Goal: Information Seeking & Learning: Learn about a topic

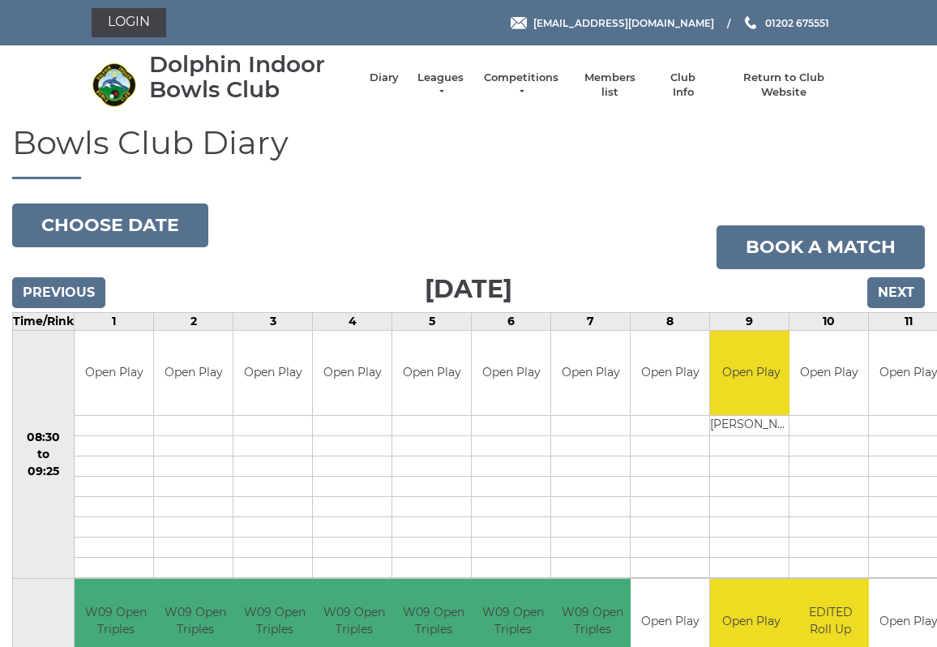
click at [459, 87] on link "Leagues" at bounding box center [440, 84] width 51 height 29
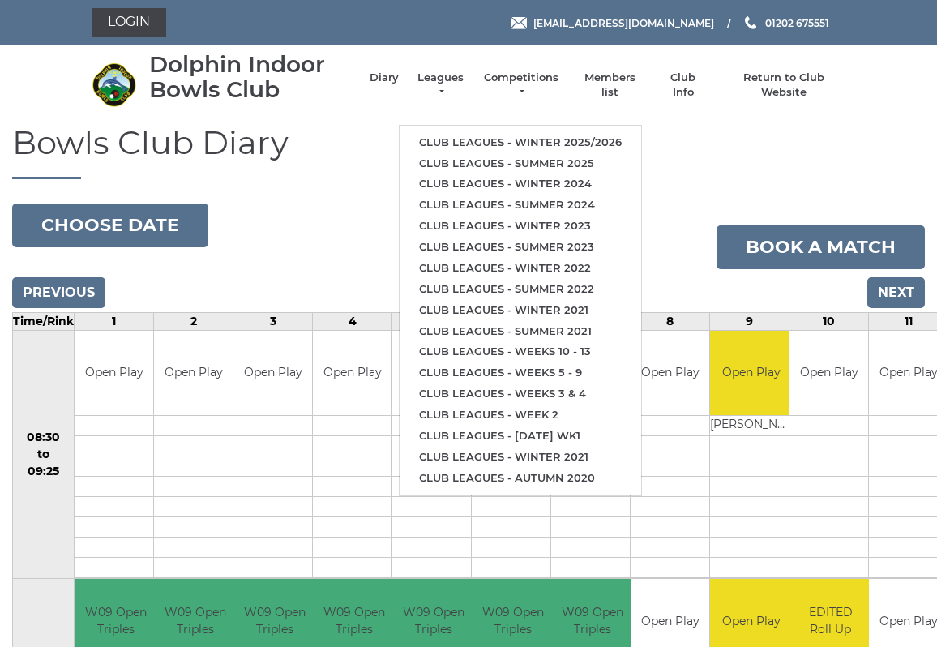
click at [467, 132] on link "Club leagues - Winter 2025/2026" at bounding box center [519, 142] width 241 height 21
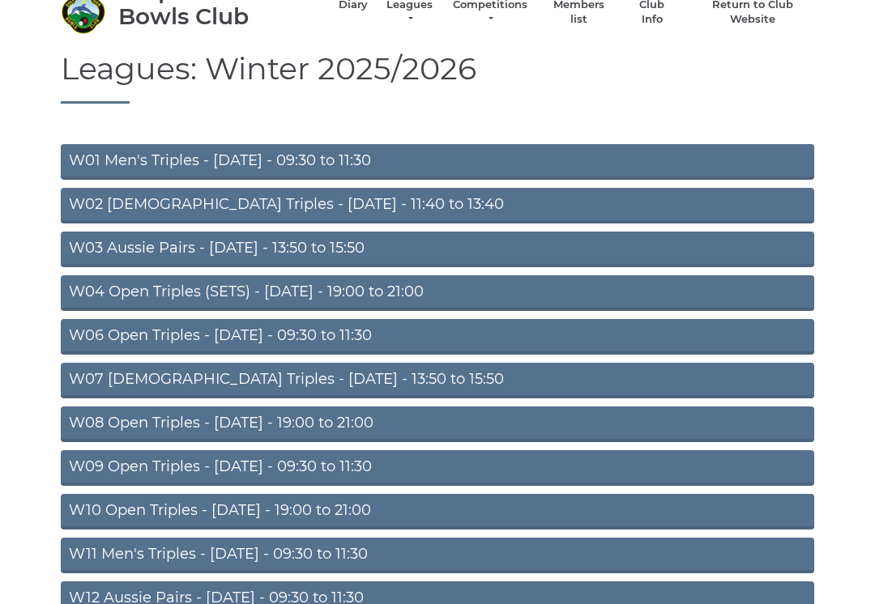
scroll to position [76, 0]
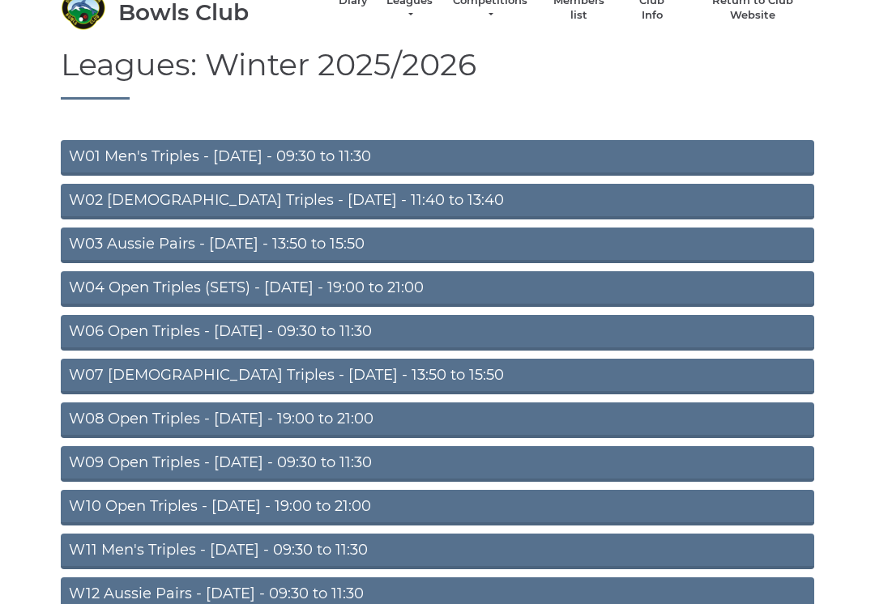
click at [240, 461] on link "W09 Open Triples - Wednesday - 09:30 to 11:30" at bounding box center [437, 465] width 753 height 36
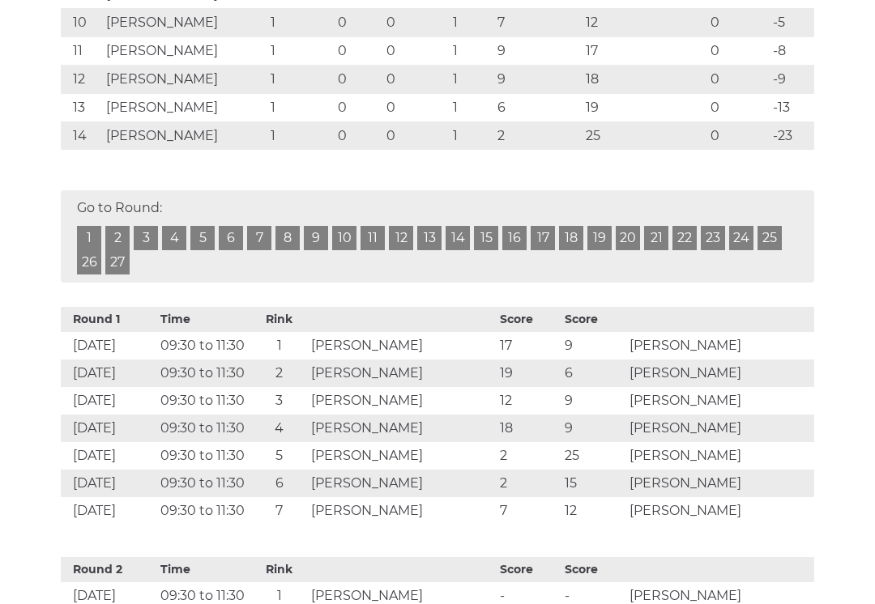
scroll to position [683, 0]
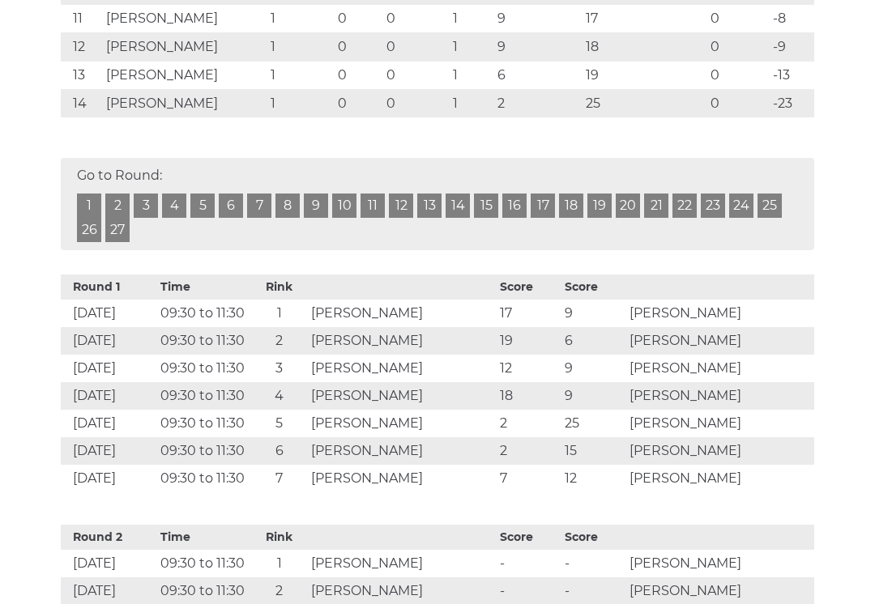
scroll to position [665, 0]
